Goal: Information Seeking & Learning: Learn about a topic

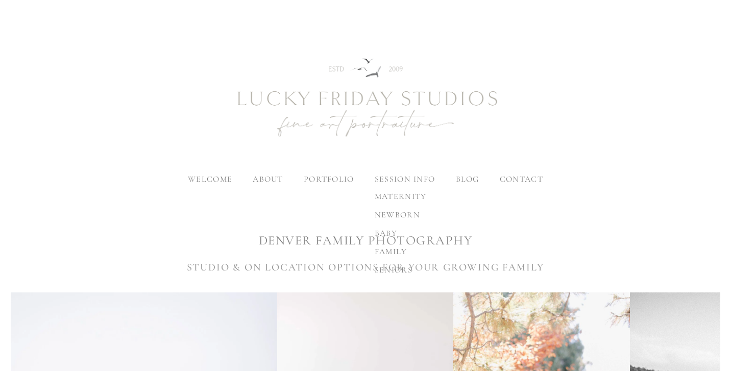
click at [393, 250] on span "family" at bounding box center [391, 252] width 33 height 10
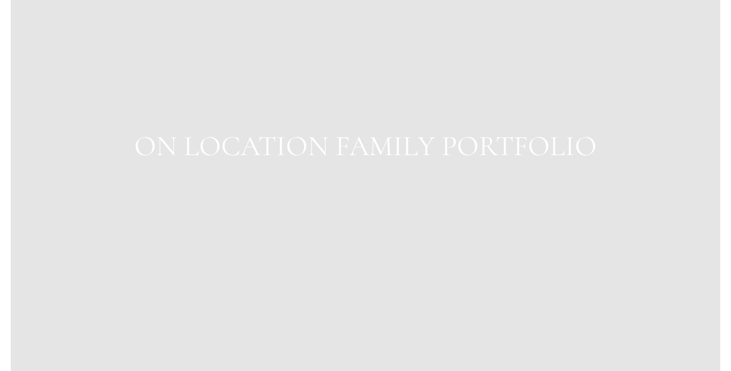
scroll to position [1025, 0]
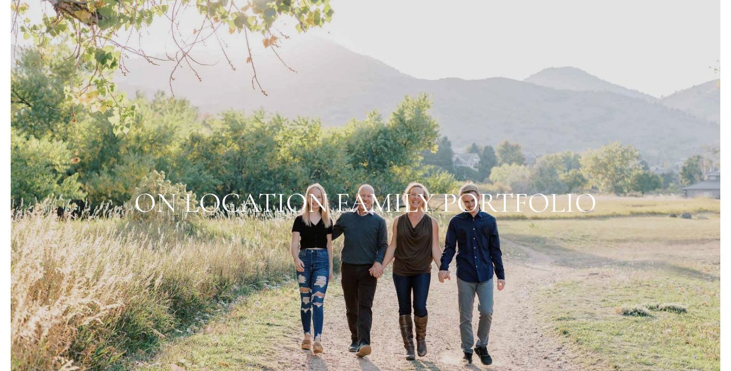
click at [497, 193] on div at bounding box center [365, 203] width 709 height 473
click at [361, 211] on div at bounding box center [365, 203] width 709 height 473
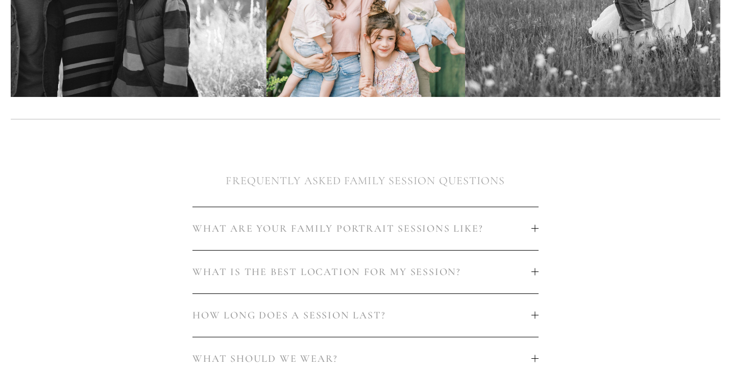
scroll to position [482, 0]
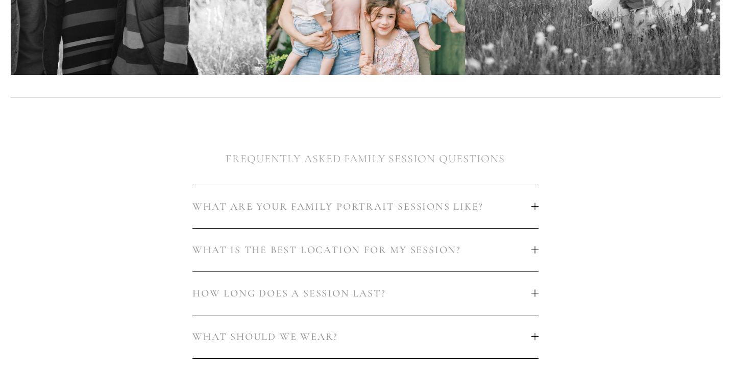
click at [502, 197] on button "WHAT ARE YOUR FAMILY PORTRAIT SESSIONS LIKE?" at bounding box center [365, 206] width 346 height 43
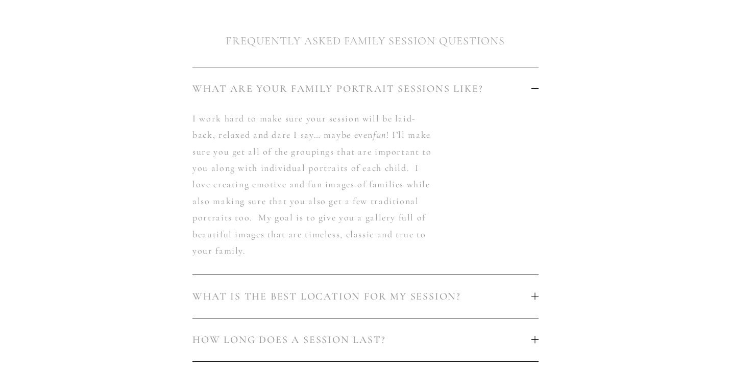
scroll to position [601, 0]
click at [449, 284] on button "WHAT IS THE BEST LOCATION FOR MY SESSION?" at bounding box center [365, 295] width 346 height 43
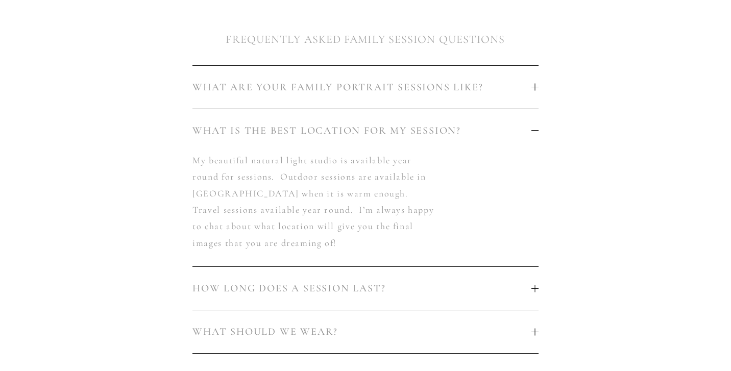
click at [431, 295] on button "HOW LONG DOES A SESSION LAST?" at bounding box center [365, 288] width 346 height 43
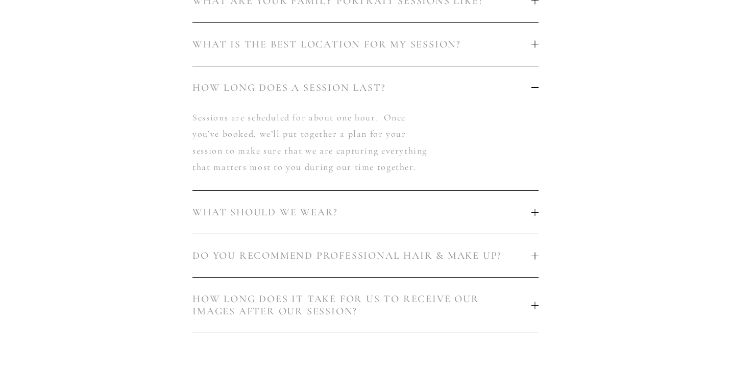
scroll to position [748, 0]
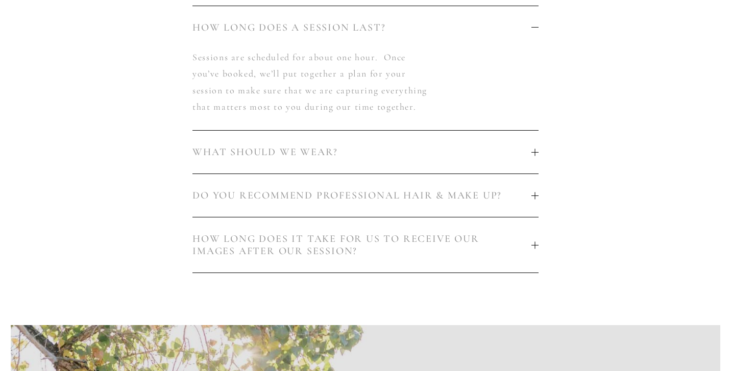
click at [399, 219] on button "HOW LONG DOES IT TAKE FOR US TO RECEIVE OUR IMAGES AFTER OUR SESSION?" at bounding box center [365, 244] width 346 height 55
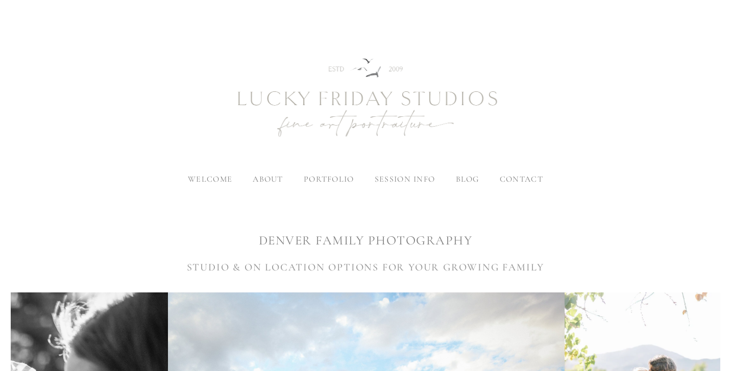
scroll to position [0, 0]
